Goal: Task Accomplishment & Management: Complete application form

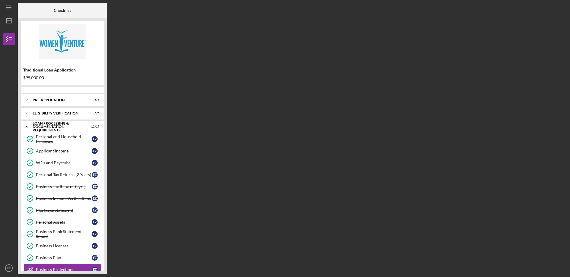
scroll to position [87, 0]
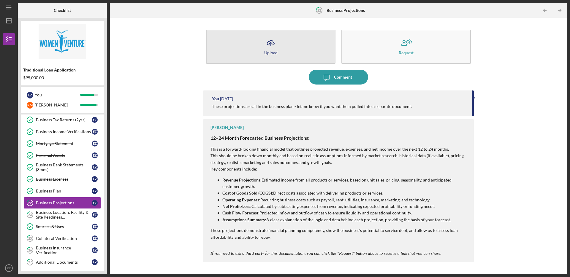
click at [273, 43] on icon "Icon/Upload" at bounding box center [270, 43] width 15 height 15
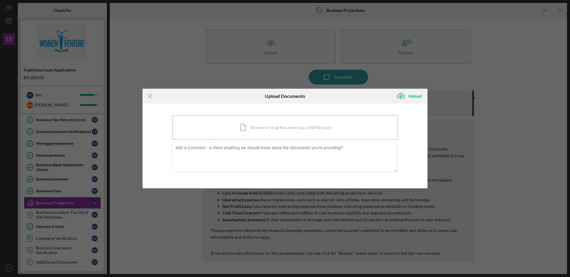
click at [262, 126] on div "Icon/Document Browse or drag files here (max 100MB total) Tap to choose files o…" at bounding box center [285, 127] width 226 height 24
click at [293, 134] on div "Icon/Document Browse or drag files here (max 100MB total) Tap to choose files o…" at bounding box center [285, 127] width 226 height 24
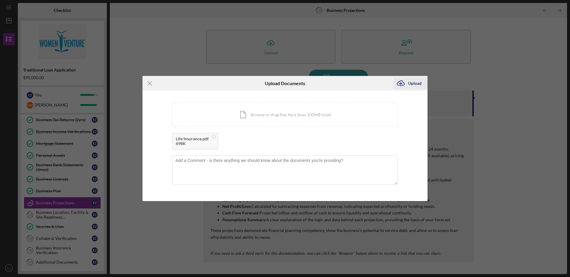
click at [413, 85] on div "Upload" at bounding box center [414, 83] width 13 height 12
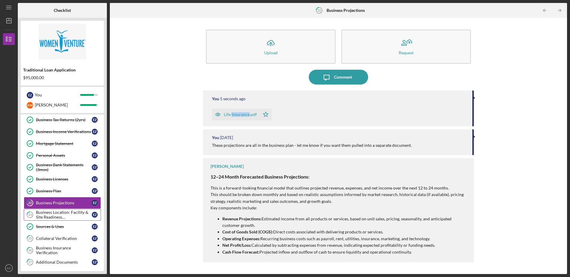
scroll to position [117, 0]
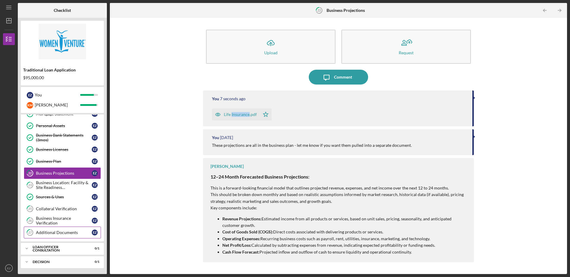
click at [69, 236] on link "27 Additional Documents E Z" at bounding box center [62, 233] width 77 height 12
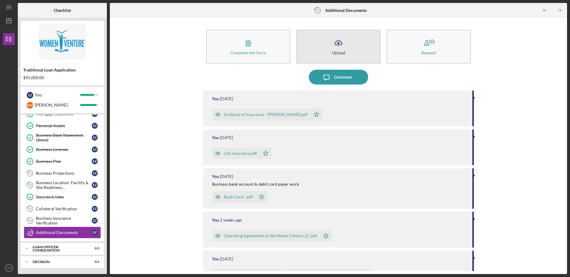
click at [343, 50] on div "Upload" at bounding box center [338, 52] width 13 height 4
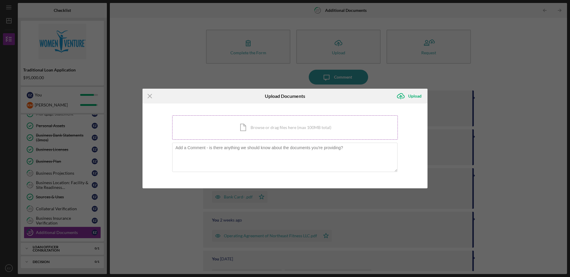
click at [278, 131] on div "Icon/Document Browse or drag files here (max 100MB total) Tap to choose files o…" at bounding box center [285, 127] width 226 height 24
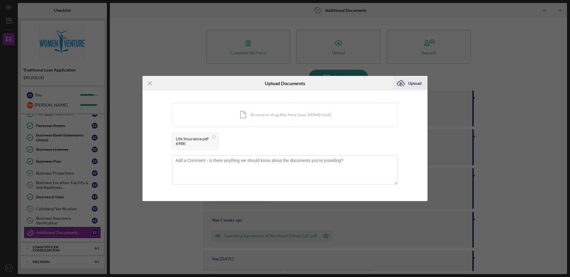
click at [413, 85] on div "Upload" at bounding box center [414, 83] width 13 height 12
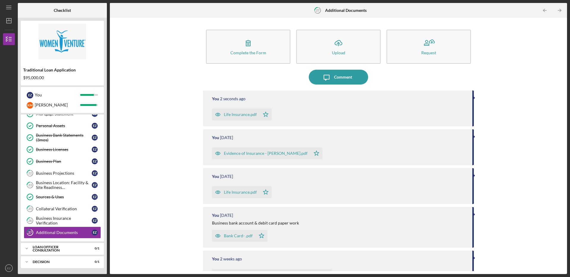
click at [234, 115] on div "Life Insurance.pdf" at bounding box center [240, 114] width 33 height 5
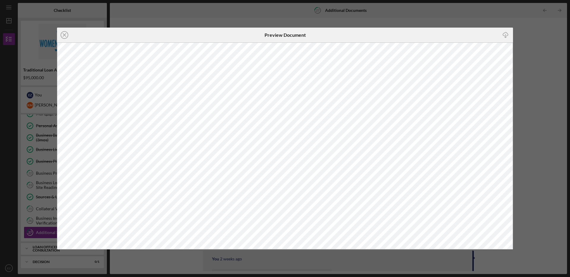
click at [491, 9] on div "Icon/Close Preview Document Icon/Download" at bounding box center [285, 138] width 570 height 277
